Goal: Task Accomplishment & Management: Manage account settings

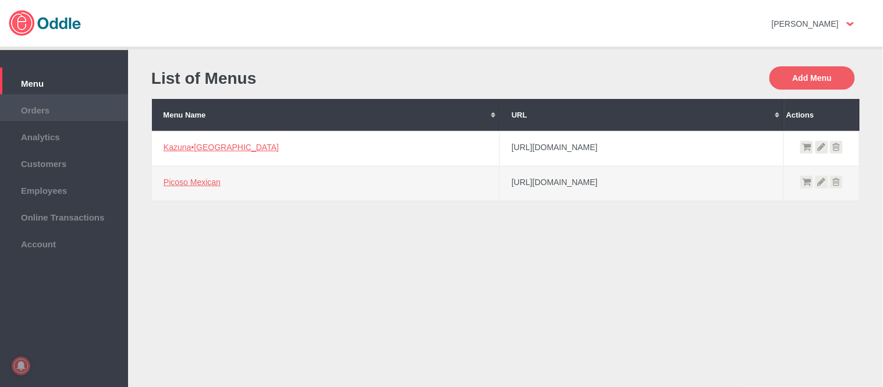
click at [54, 97] on li "Orders" at bounding box center [64, 107] width 128 height 27
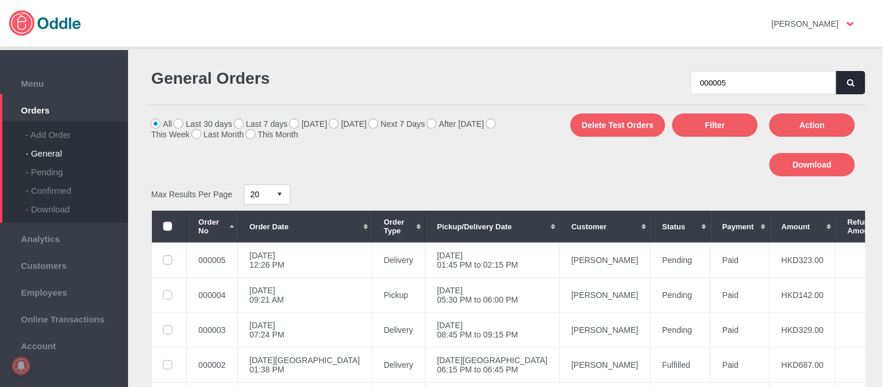
type input "000005"
click at [842, 78] on button "button" at bounding box center [851, 82] width 29 height 23
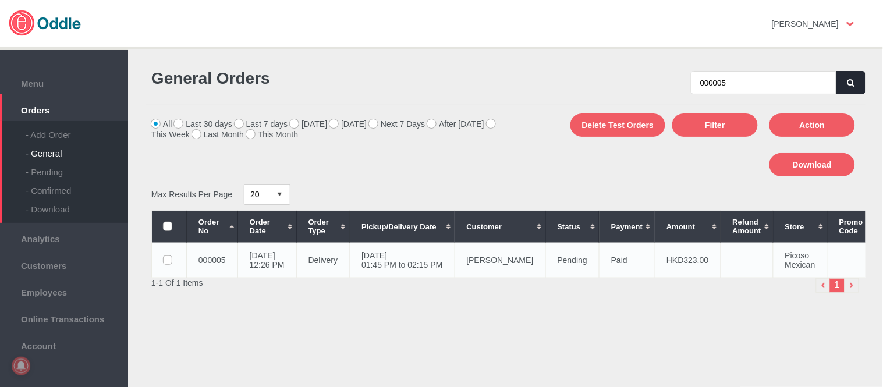
click at [455, 270] on td "14 Oct 2025, Tue 01:45 PM to 02:15 PM" at bounding box center [402, 260] width 105 height 35
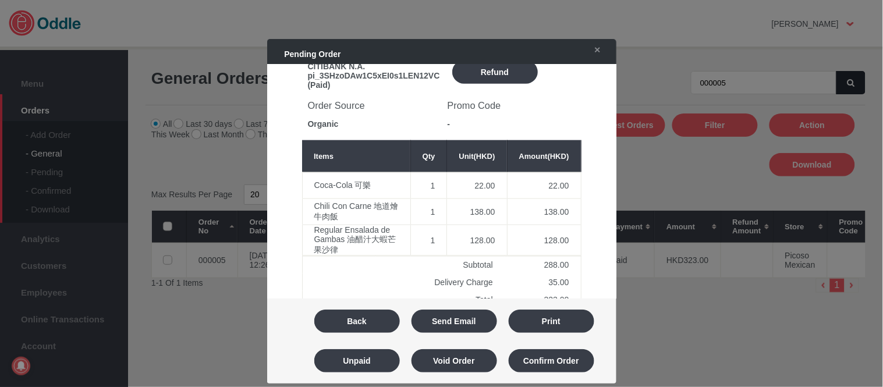
scroll to position [388, 0]
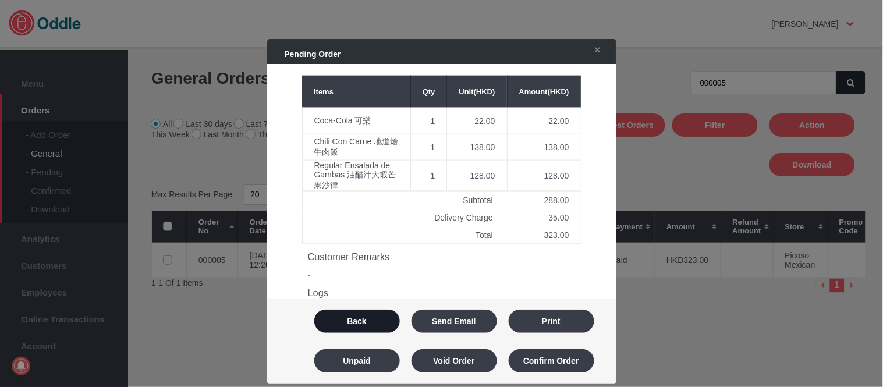
click at [363, 317] on button "Back" at bounding box center [357, 321] width 86 height 23
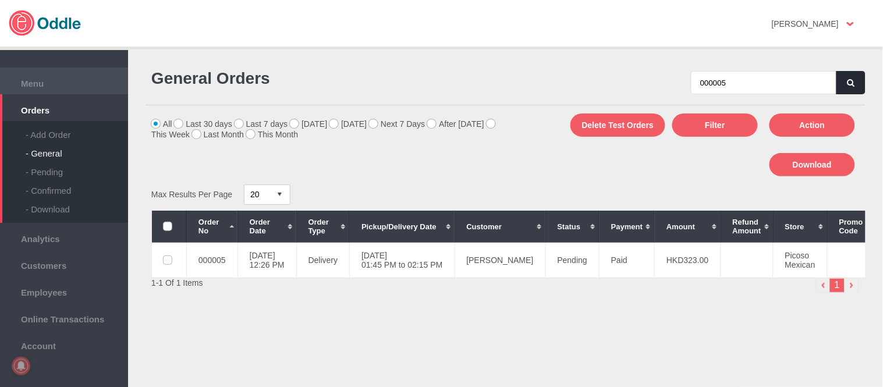
click at [42, 80] on span "Menu" at bounding box center [64, 82] width 116 height 13
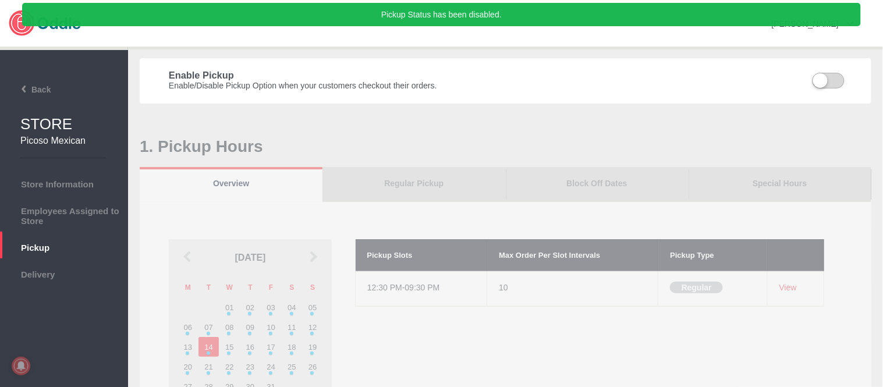
click at [80, 278] on li "Delivery" at bounding box center [64, 271] width 128 height 27
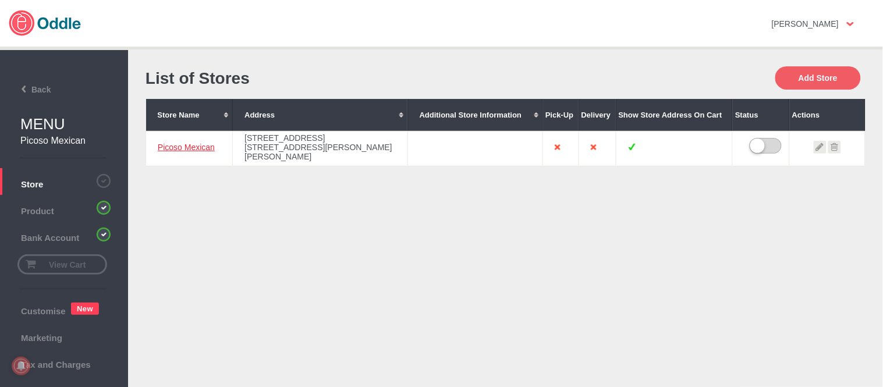
click at [192, 152] on link "Picoso Mexican" at bounding box center [186, 147] width 57 height 9
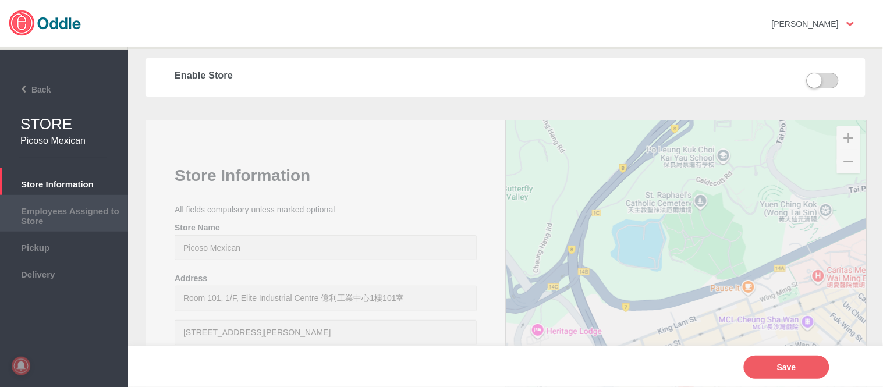
click at [65, 212] on span "Employees Assigned to Store" at bounding box center [64, 214] width 116 height 23
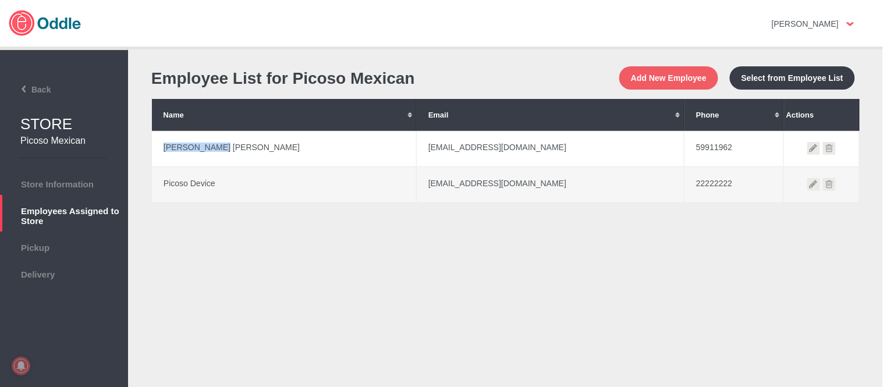
drag, startPoint x: 162, startPoint y: 148, endPoint x: 229, endPoint y: 148, distance: 66.9
click at [229, 148] on td "Cheuk Wun Lau" at bounding box center [284, 149] width 265 height 36
copy td "Cheuk Wun Lau"
click at [685, 153] on td "59911962" at bounding box center [735, 149] width 100 height 36
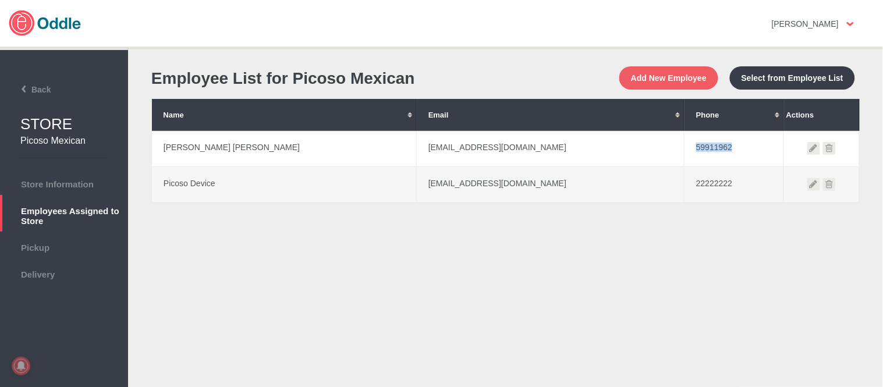
copy td "59911962"
copy td "Picoso Device"
drag, startPoint x: 161, startPoint y: 189, endPoint x: 222, endPoint y: 182, distance: 61.5
click at [222, 182] on td "Picoso Device" at bounding box center [284, 185] width 265 height 36
click at [51, 185] on span "Store Information" at bounding box center [64, 182] width 116 height 13
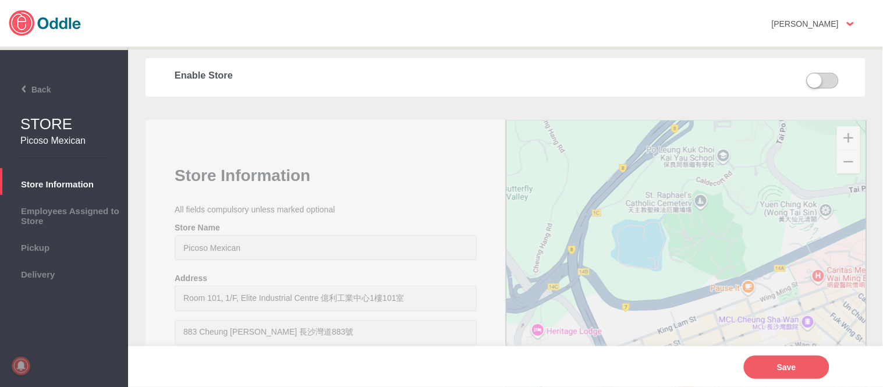
click at [829, 85] on label at bounding box center [816, 81] width 29 height 17
click at [0, 0] on input "checkbox" at bounding box center [0, 0] width 0 height 0
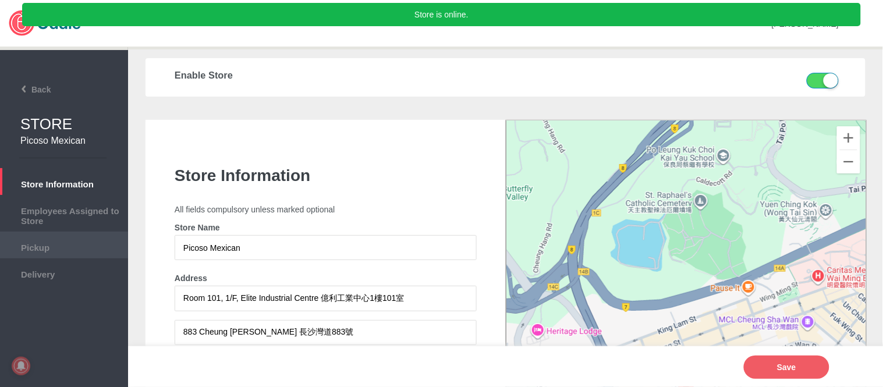
click at [55, 253] on li "Pickup" at bounding box center [64, 245] width 128 height 27
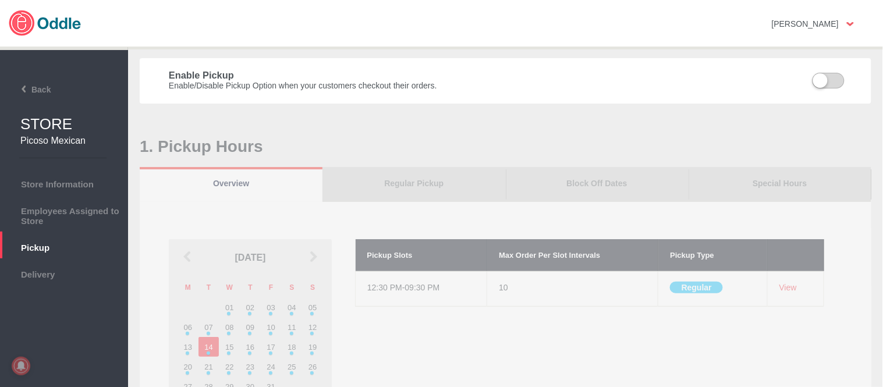
click at [835, 79] on label at bounding box center [821, 81] width 29 height 17
click at [0, 0] on input "checkbox" at bounding box center [0, 0] width 0 height 0
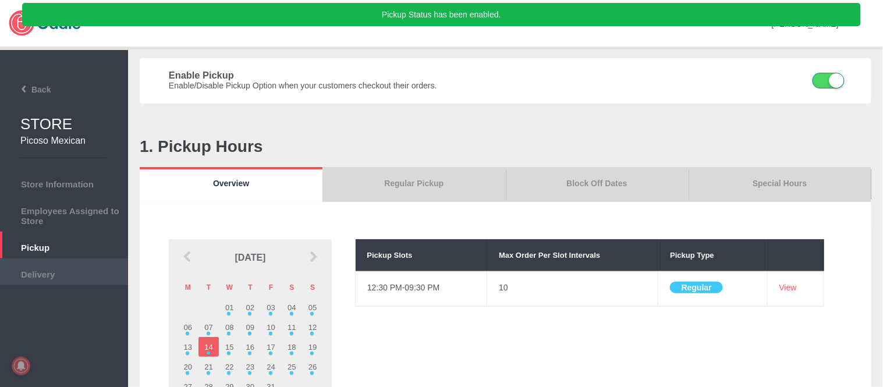
click at [45, 272] on span "Delivery" at bounding box center [64, 273] width 116 height 13
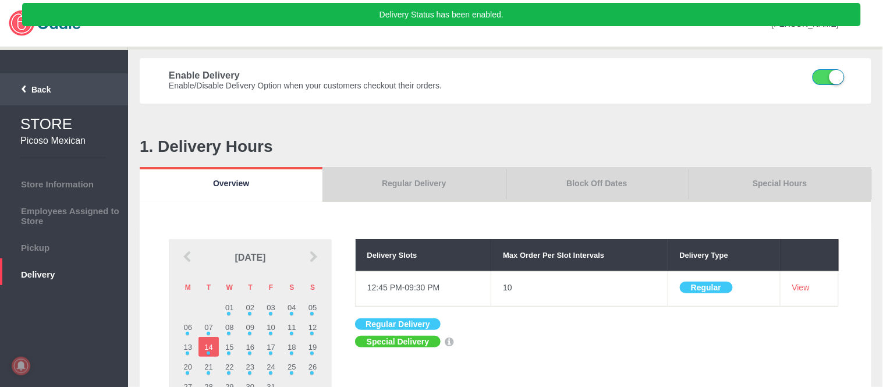
click at [47, 92] on span "Back" at bounding box center [27, 89] width 47 height 9
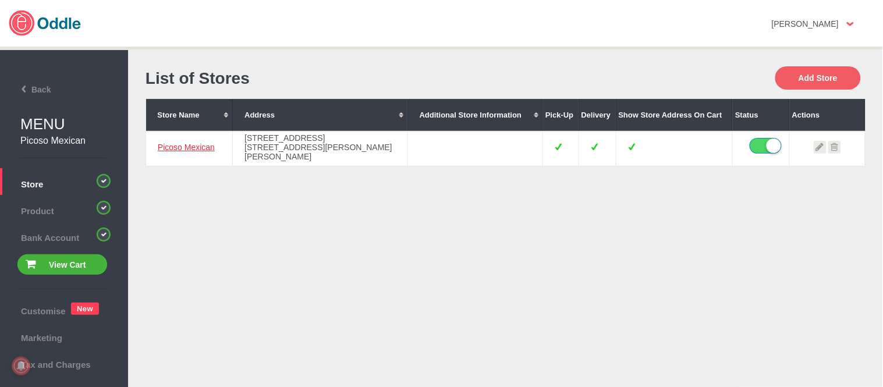
click at [182, 152] on link "Picoso Mexican" at bounding box center [186, 147] width 57 height 9
